Goal: Task Accomplishment & Management: Use online tool/utility

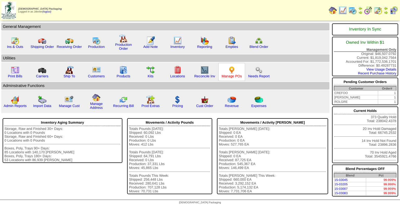
click at [224, 74] on link "Manage POs" at bounding box center [231, 76] width 20 height 4
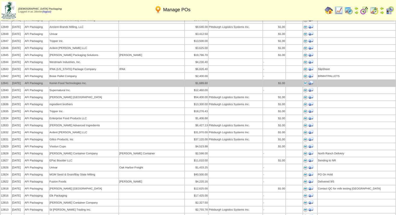
scroll to position [78, 0]
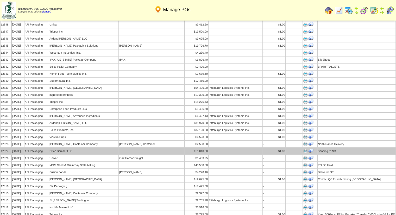
click at [304, 149] on img at bounding box center [305, 151] width 4 height 4
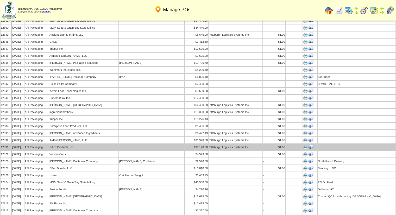
scroll to position [52, 0]
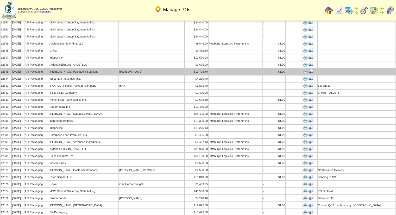
click at [305, 70] on img at bounding box center [305, 72] width 4 height 4
